Goal: Task Accomplishment & Management: Use online tool/utility

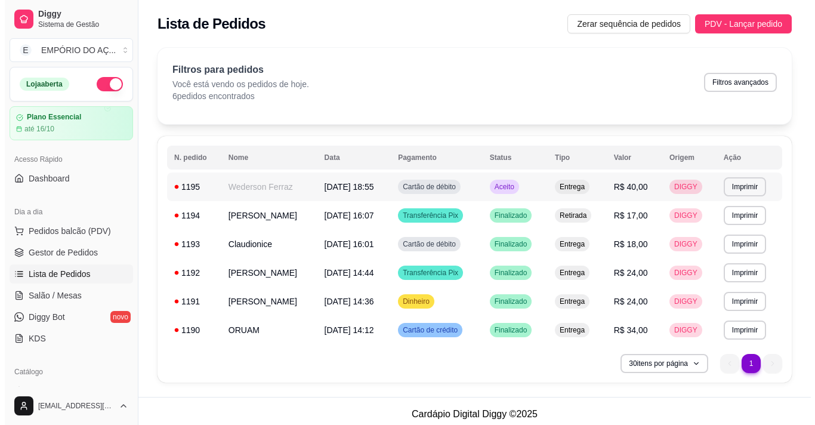
scroll to position [160, 0]
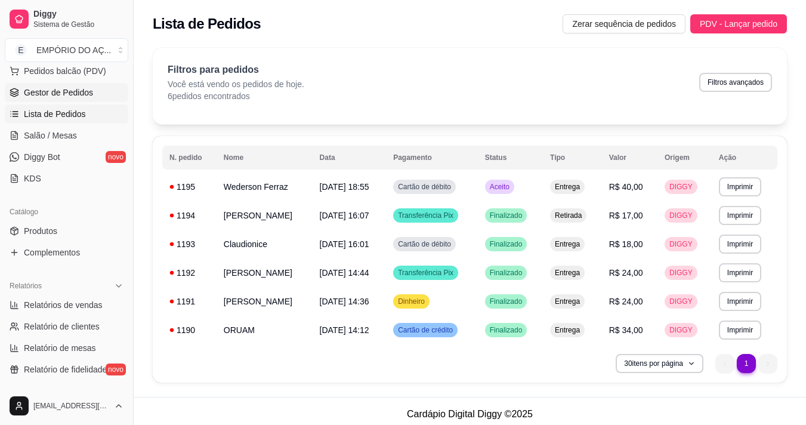
click at [68, 84] on link "Gestor de Pedidos" at bounding box center [66, 92] width 123 height 19
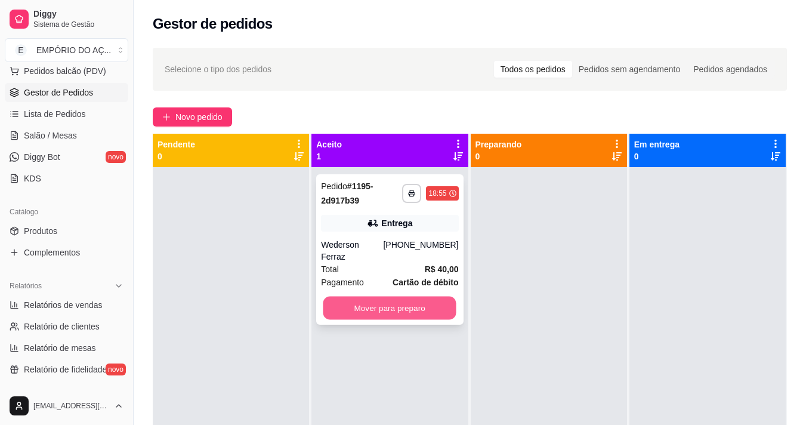
click at [404, 296] on button "Mover para preparo" at bounding box center [389, 307] width 133 height 23
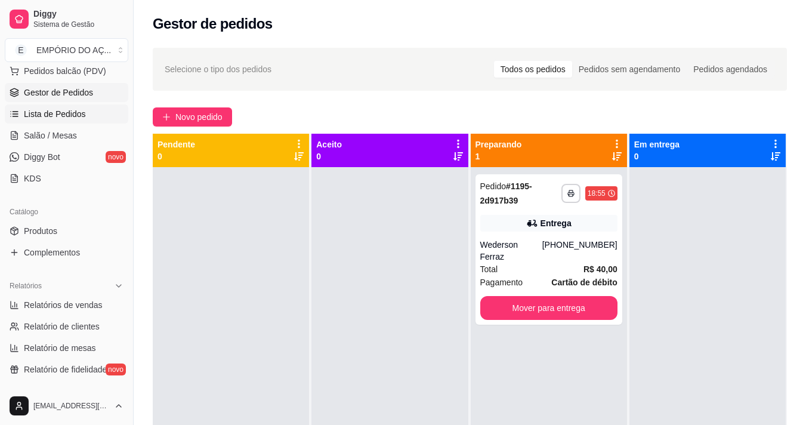
click at [82, 119] on span "Lista de Pedidos" at bounding box center [55, 114] width 62 height 12
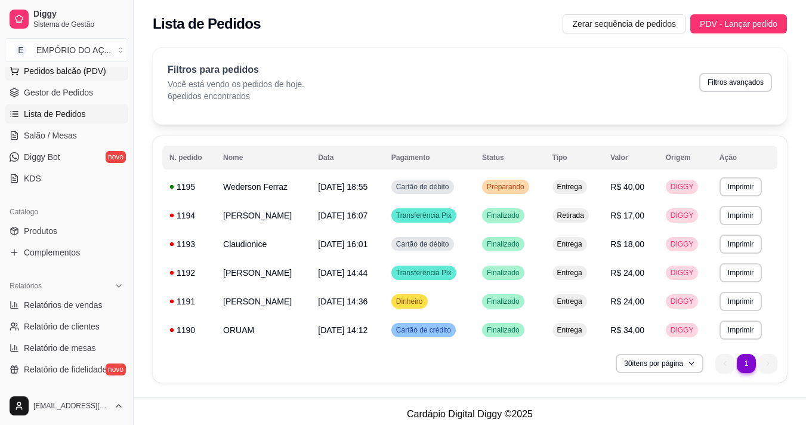
click at [74, 67] on span "Pedidos balcão (PDV)" at bounding box center [65, 71] width 82 height 12
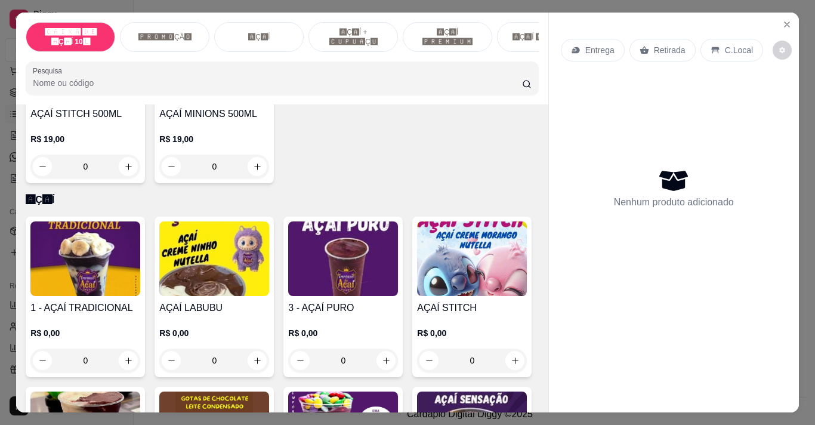
scroll to position [531, 0]
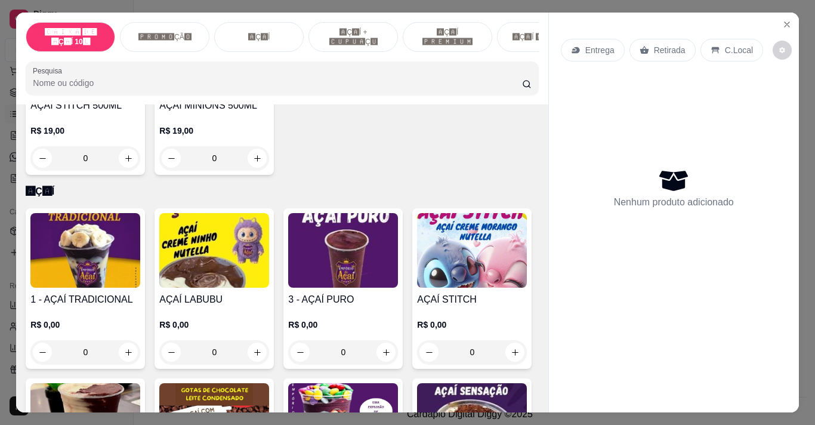
click at [73, 288] on img at bounding box center [85, 250] width 110 height 75
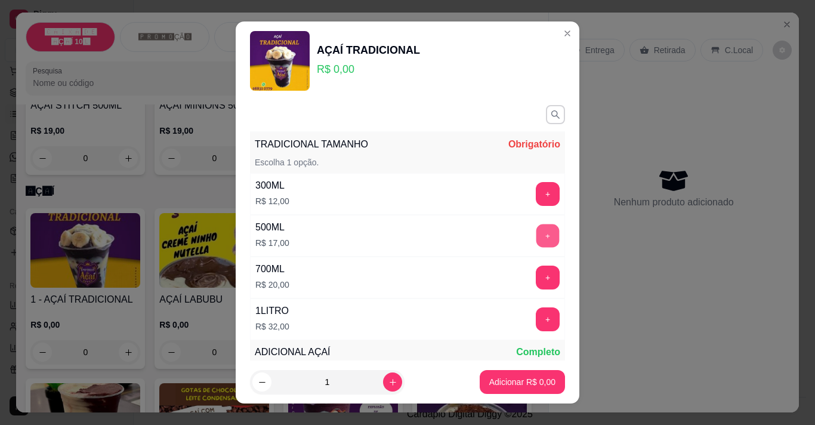
click at [536, 239] on button "+" at bounding box center [547, 235] width 23 height 23
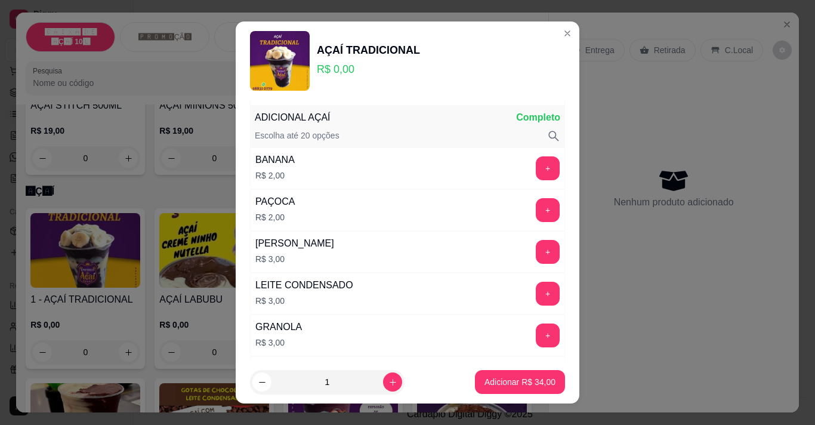
scroll to position [244, 0]
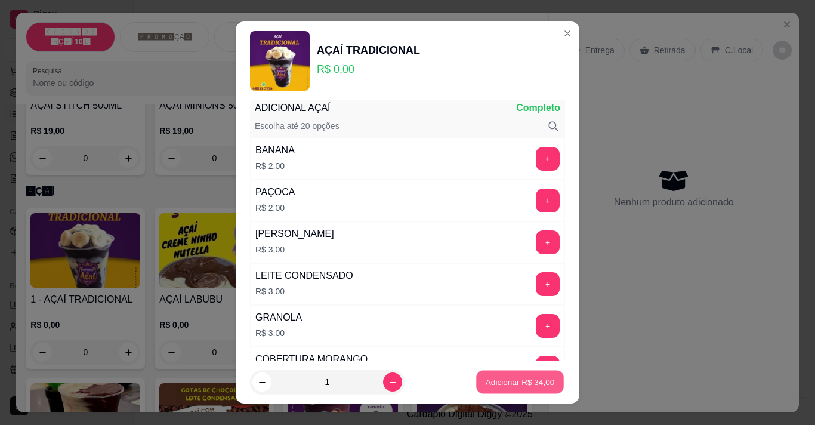
click at [511, 381] on p "Adicionar R$ 34,00" at bounding box center [520, 381] width 69 height 11
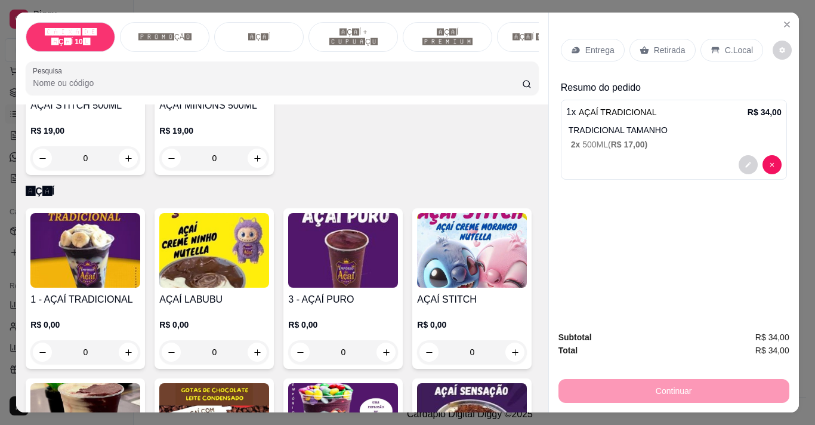
click at [600, 44] on p "Entrega" at bounding box center [599, 50] width 29 height 12
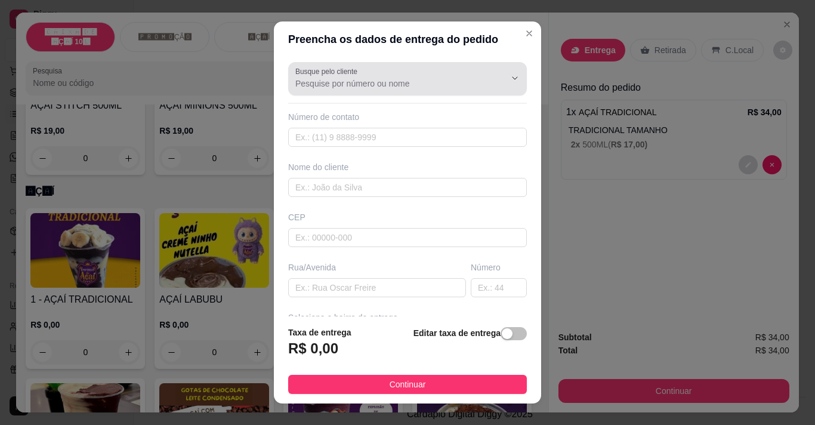
click at [400, 73] on div at bounding box center [407, 79] width 224 height 24
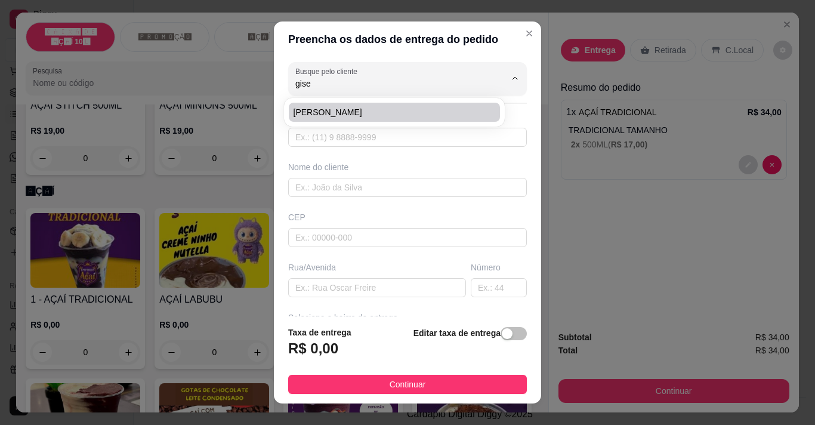
click at [351, 110] on span "[PERSON_NAME]" at bounding box center [388, 112] width 190 height 12
type input "[PERSON_NAME]"
type input "38999415000"
type input "[PERSON_NAME]"
type input "[GEOGRAPHIC_DATA][PERSON_NAME]"
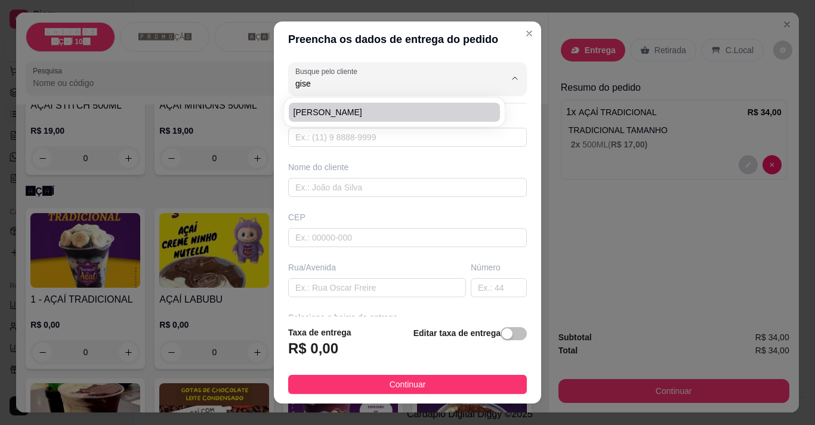
type input "794"
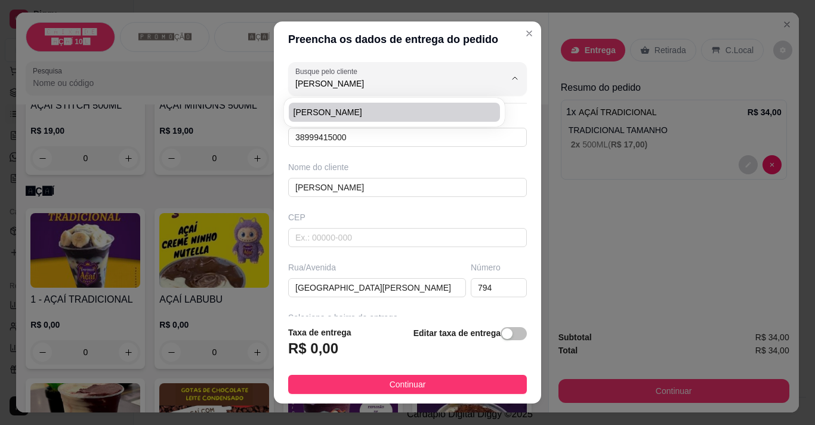
type input "VZP"
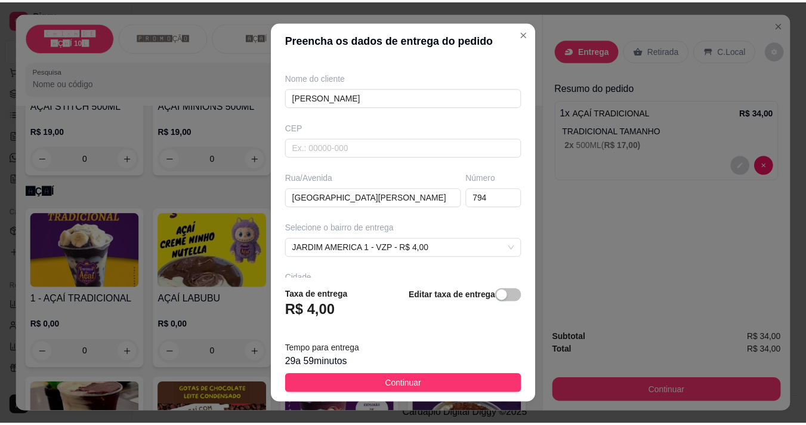
scroll to position [91, 0]
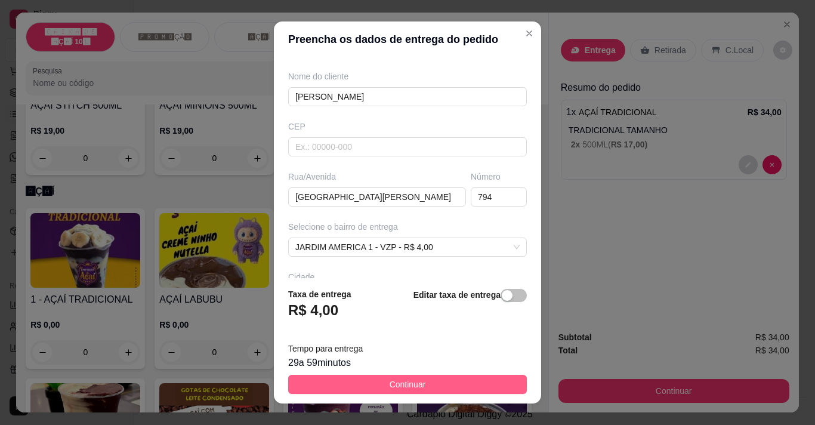
type input "[PERSON_NAME]"
click at [390, 383] on span "Continuar" at bounding box center [408, 384] width 36 height 13
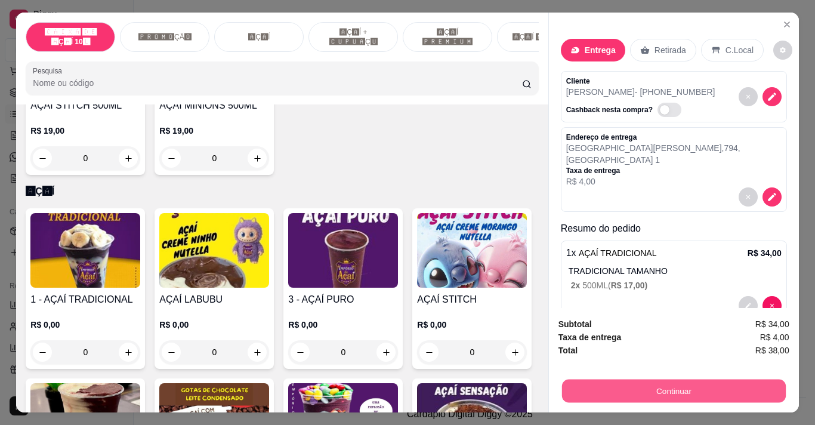
click at [617, 380] on button "Continuar" at bounding box center [673, 390] width 224 height 23
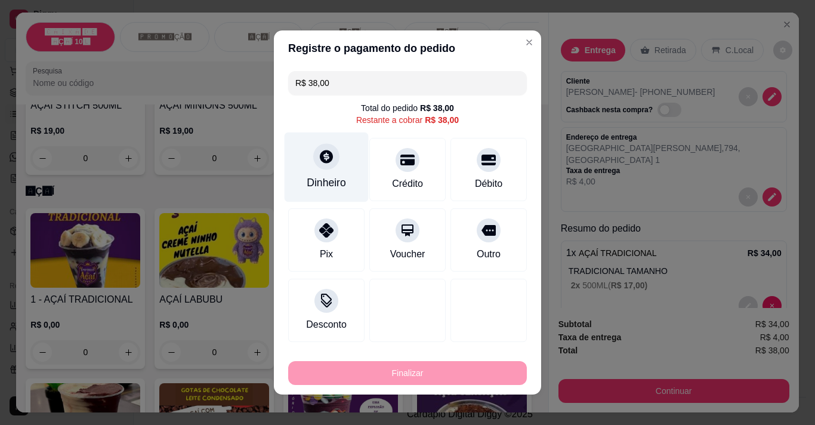
click at [327, 169] on div "Dinheiro" at bounding box center [327, 167] width 84 height 70
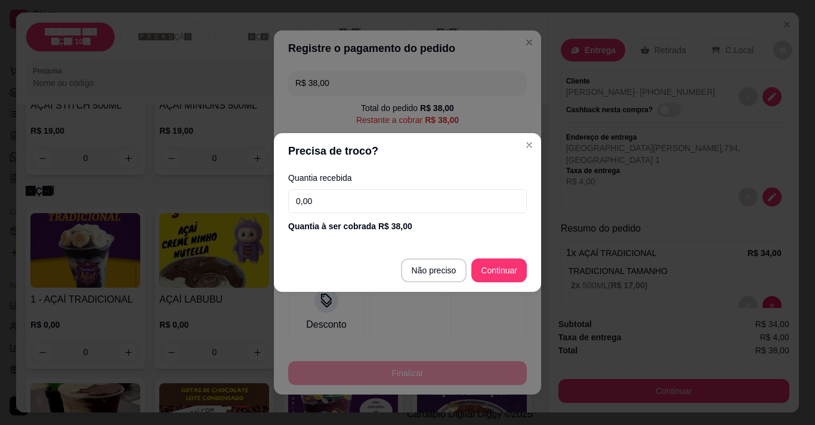
click at [304, 200] on input "0,00" at bounding box center [407, 201] width 239 height 24
type input "40,00"
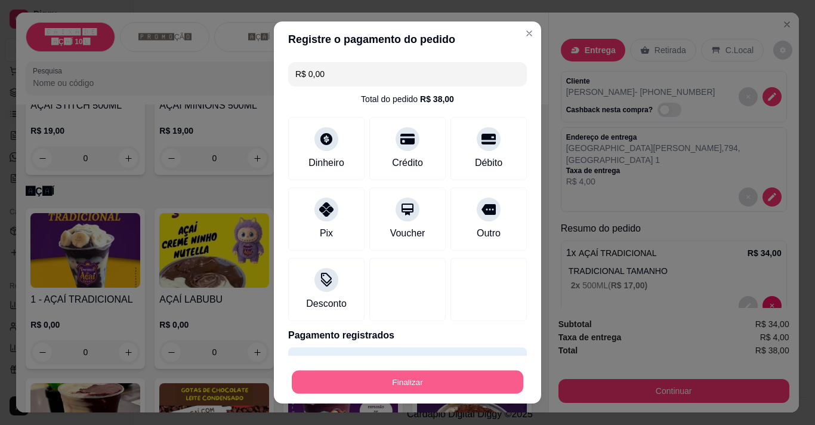
click at [326, 375] on button "Finalizar" at bounding box center [407, 381] width 231 height 23
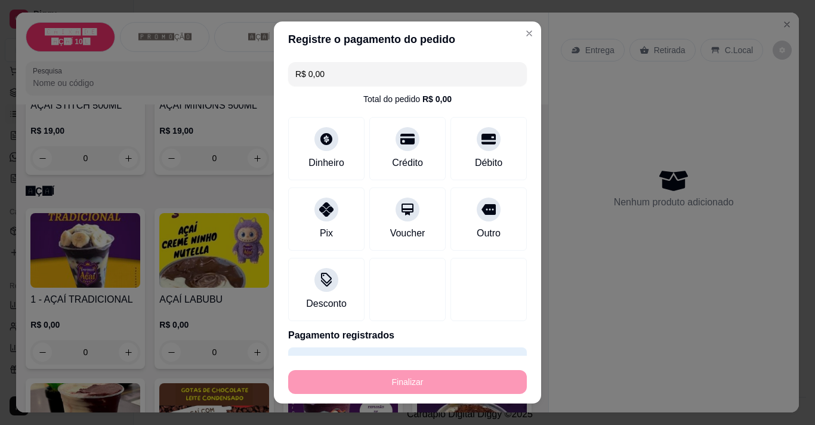
type input "-R$ 38,00"
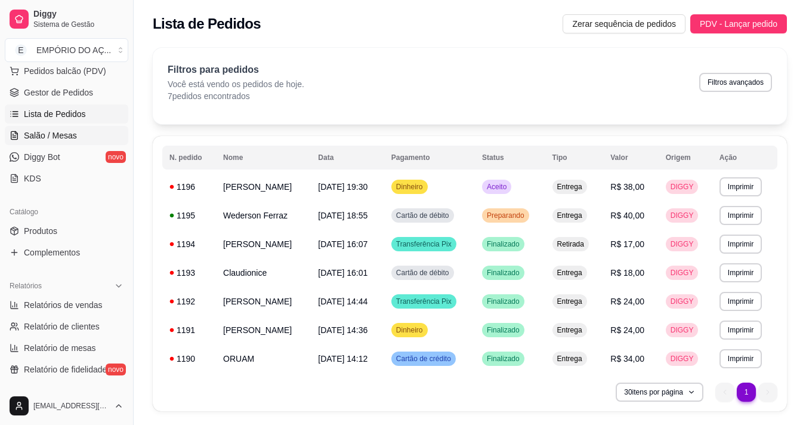
click at [27, 128] on link "Salão / Mesas" at bounding box center [66, 135] width 123 height 19
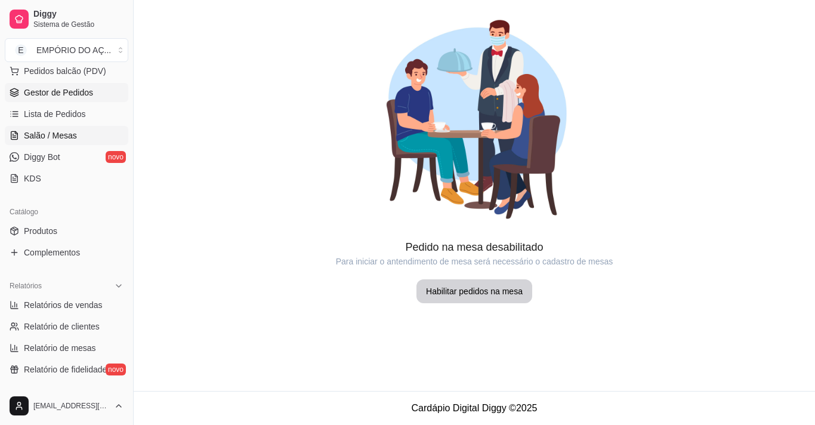
click at [107, 96] on link "Gestor de Pedidos" at bounding box center [66, 92] width 123 height 19
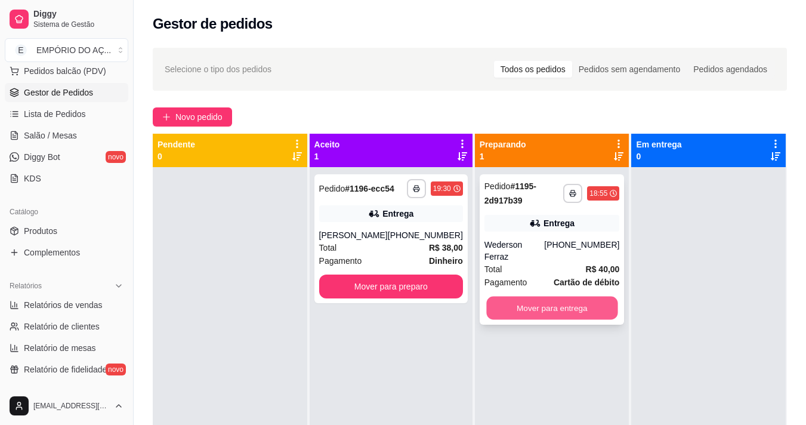
click at [543, 298] on button "Mover para entrega" at bounding box center [551, 307] width 131 height 23
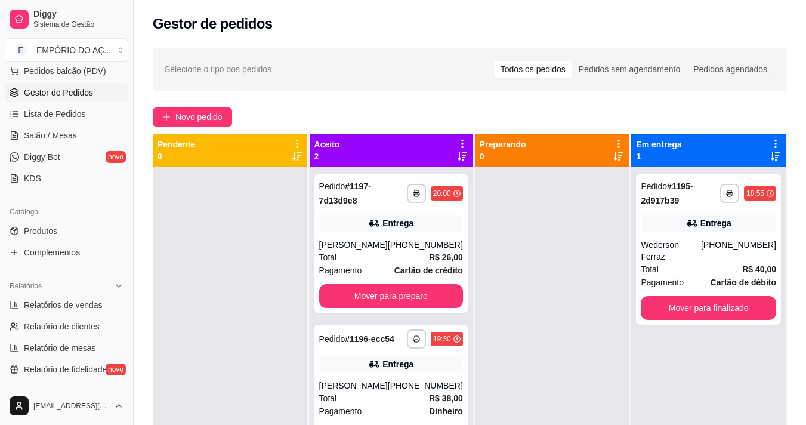
click at [246, 177] on div at bounding box center [230, 379] width 154 height 425
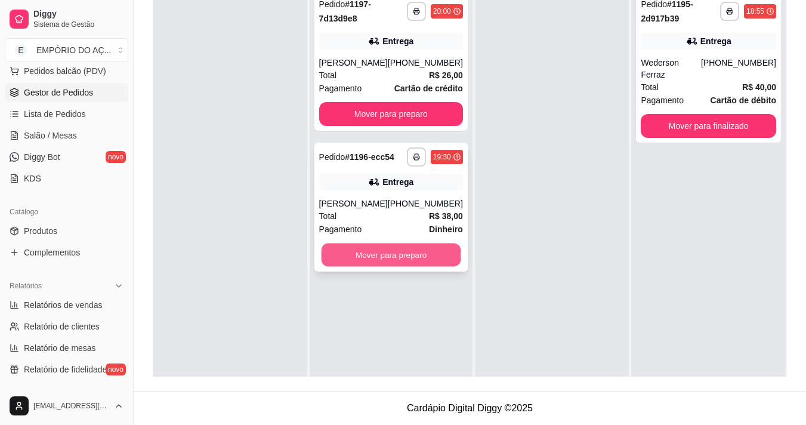
click at [352, 266] on button "Mover para preparo" at bounding box center [391, 254] width 140 height 23
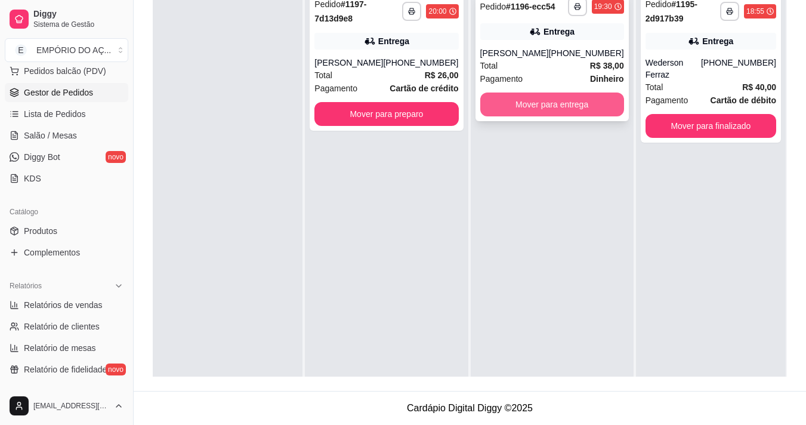
click at [552, 104] on button "Mover para entrega" at bounding box center [552, 104] width 144 height 24
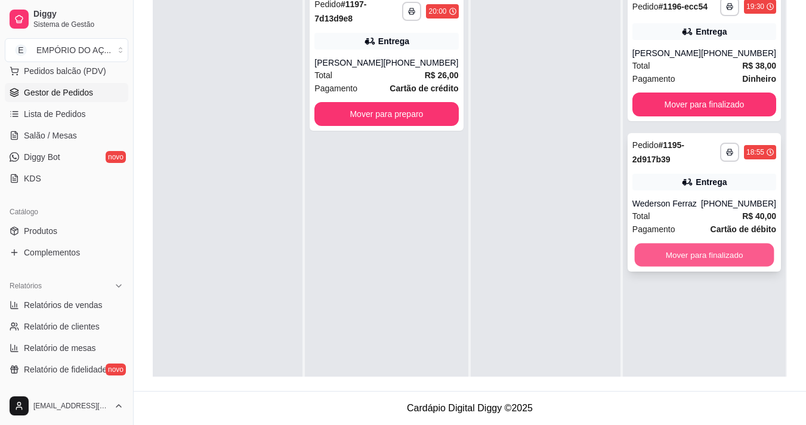
click at [701, 252] on button "Mover para finalizado" at bounding box center [704, 254] width 140 height 23
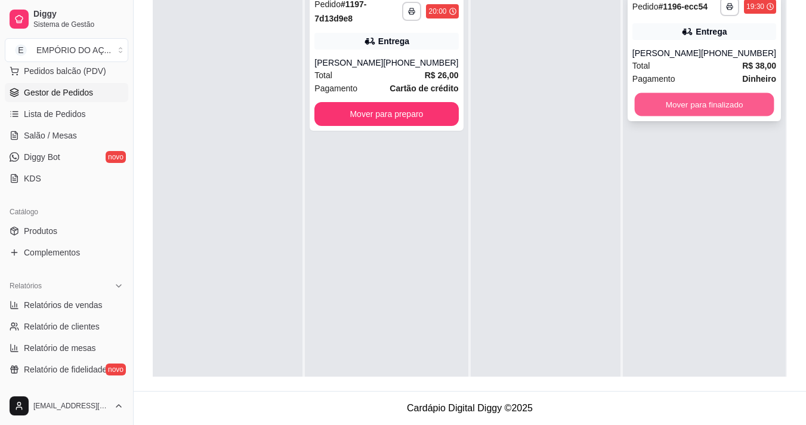
click at [651, 104] on button "Mover para finalizado" at bounding box center [704, 104] width 140 height 23
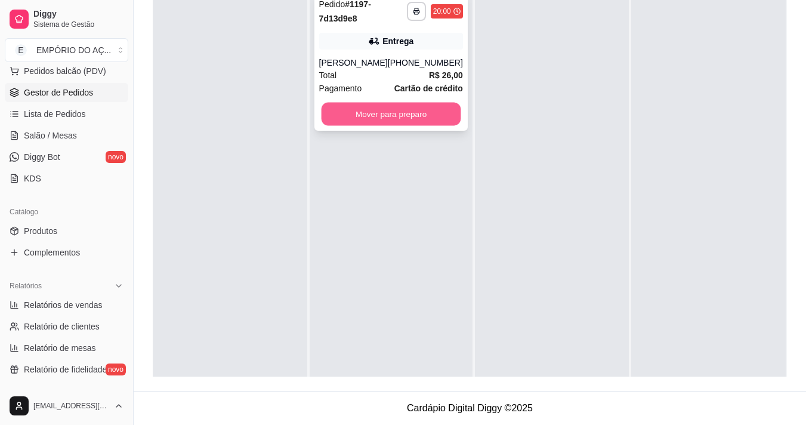
click at [400, 122] on button "Mover para preparo" at bounding box center [391, 114] width 140 height 23
